Goal: Task Accomplishment & Management: Manage account settings

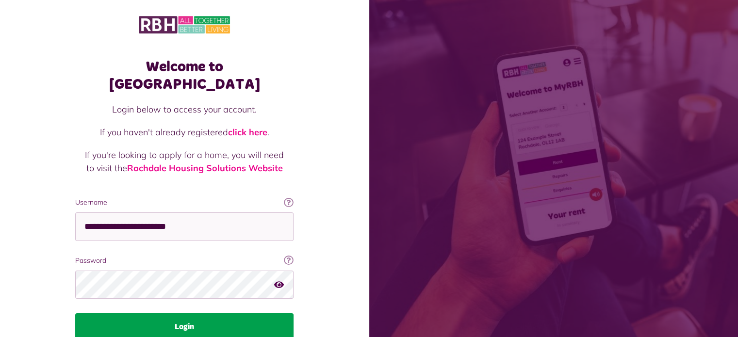
click at [197, 313] on button "Login" at bounding box center [184, 326] width 218 height 27
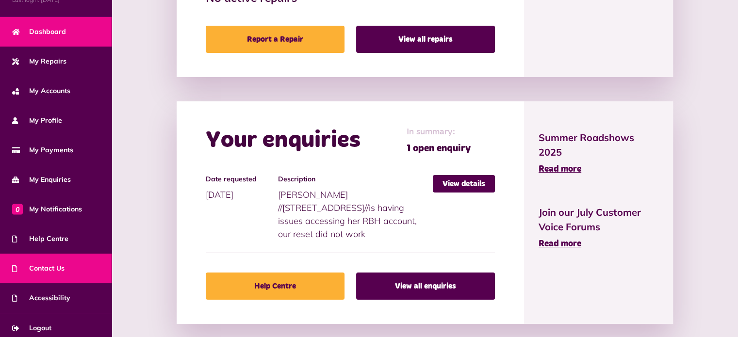
scroll to position [55, 0]
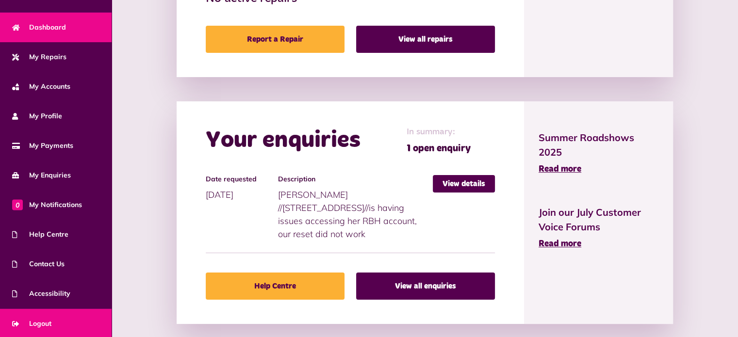
click at [50, 321] on span "Logout" at bounding box center [31, 324] width 39 height 10
